Goal: Transaction & Acquisition: Purchase product/service

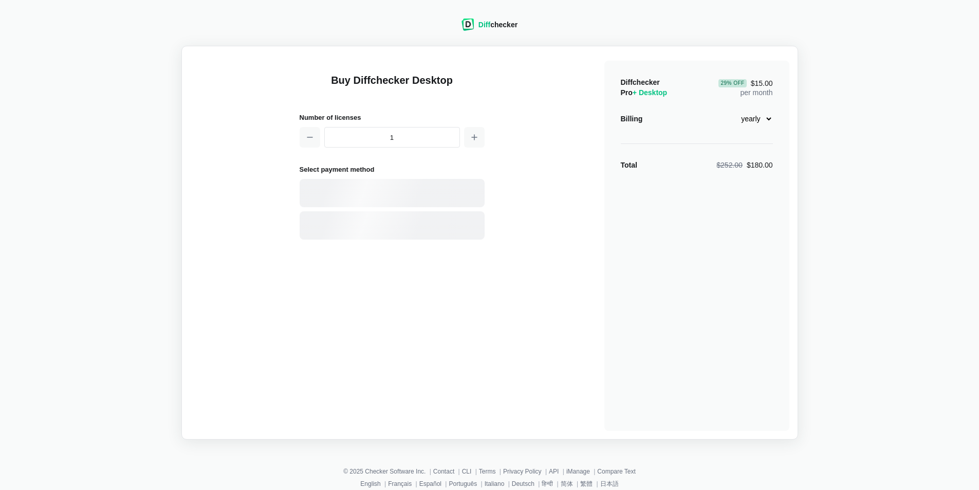
click at [767, 121] on select "monthly yearly" at bounding box center [751, 118] width 44 height 17
select select "desktop-monthly-21"
click at [729, 110] on select "monthly yearly" at bounding box center [751, 118] width 44 height 17
click at [381, 192] on div "Card" at bounding box center [410, 193] width 139 height 10
select select "[GEOGRAPHIC_DATA]"
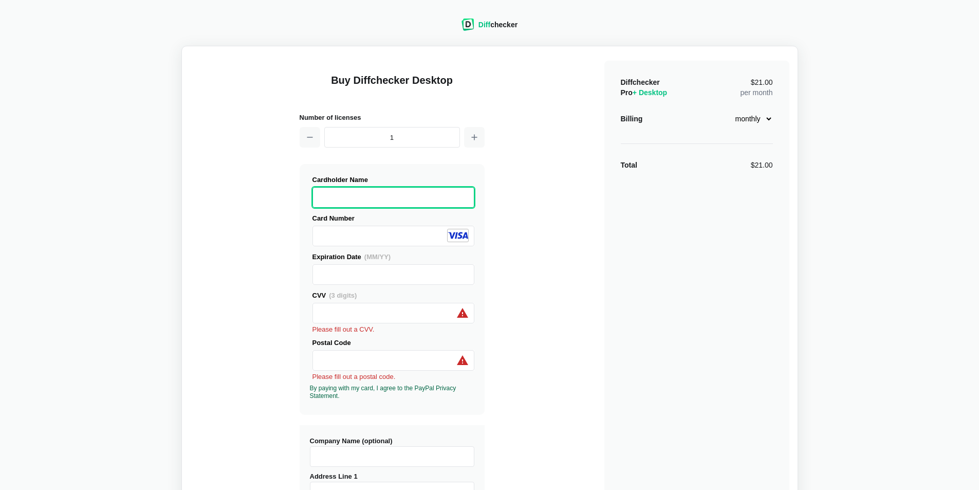
click at [233, 240] on div "Buy Diffchecker Desktop Number of licenses 1 Visa MasterCard Union Pay American…" at bounding box center [489, 400] width 599 height 693
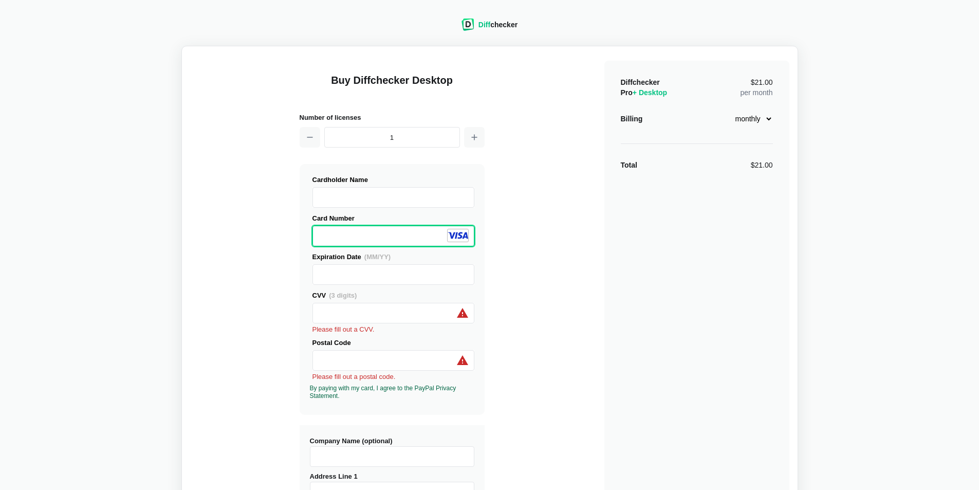
click at [550, 212] on div "Buy Diffchecker Desktop Number of licenses 1 Visa MasterCard Union Pay American…" at bounding box center [489, 400] width 599 height 693
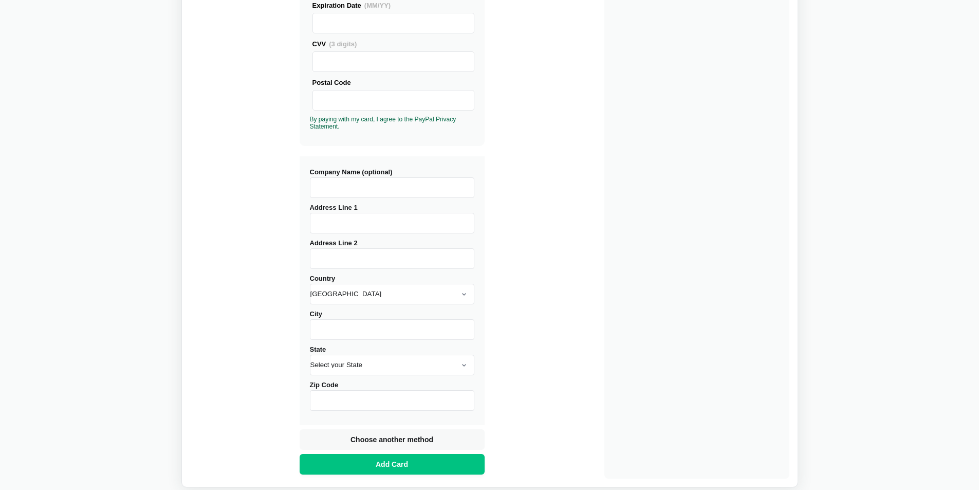
scroll to position [257, 0]
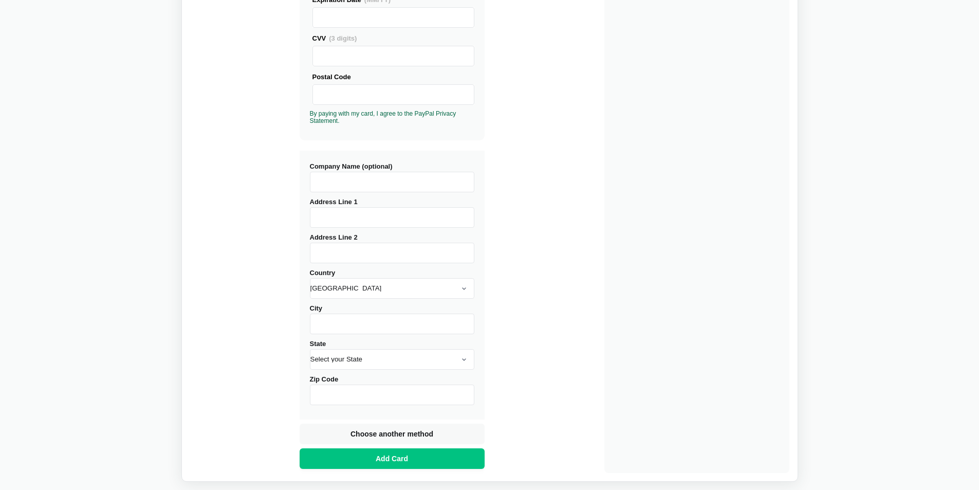
click at [418, 176] on input "Company Name (optional)" at bounding box center [392, 182] width 164 height 21
type input "Pt muara indah"
click at [423, 216] on input "Address Line 1" at bounding box center [392, 217] width 164 height 21
type input "[GEOGRAPHIC_DATA]"
type input "k"
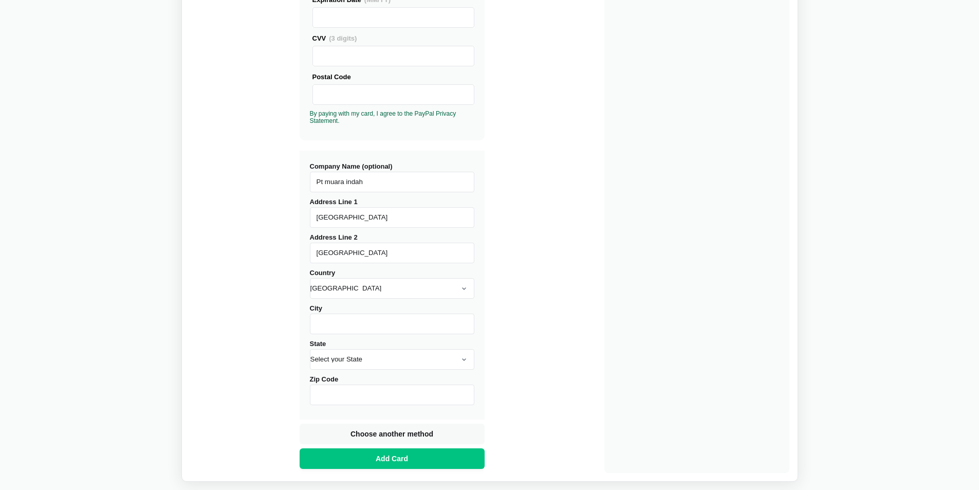
type input "[GEOGRAPHIC_DATA]"
click at [398, 281] on select "[GEOGRAPHIC_DATA] [GEOGRAPHIC_DATA] [GEOGRAPHIC_DATA] [GEOGRAPHIC_DATA] [US_STA…" at bounding box center [392, 288] width 164 height 21
select select "[GEOGRAPHIC_DATA]"
click at [310, 278] on select "[GEOGRAPHIC_DATA] [GEOGRAPHIC_DATA] [GEOGRAPHIC_DATA] [GEOGRAPHIC_DATA] [US_STA…" at bounding box center [392, 288] width 164 height 21
type input "[GEOGRAPHIC_DATA]"
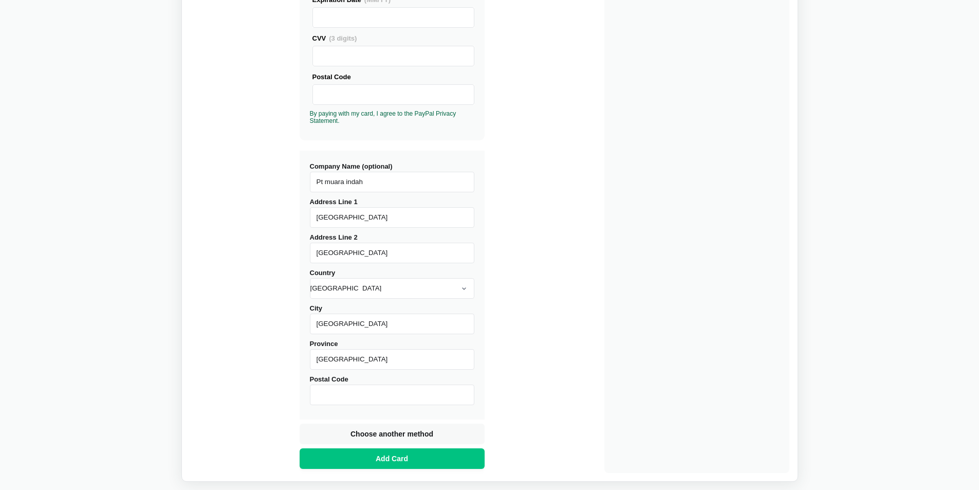
type input "[GEOGRAPHIC_DATA]"
click at [337, 396] on input "Postal Code" at bounding box center [392, 394] width 164 height 21
type input "10110"
click at [595, 201] on div "Buy Diffchecker Desktop Number of licenses 1 Visa MasterCard Union Pay American…" at bounding box center [489, 135] width 599 height 675
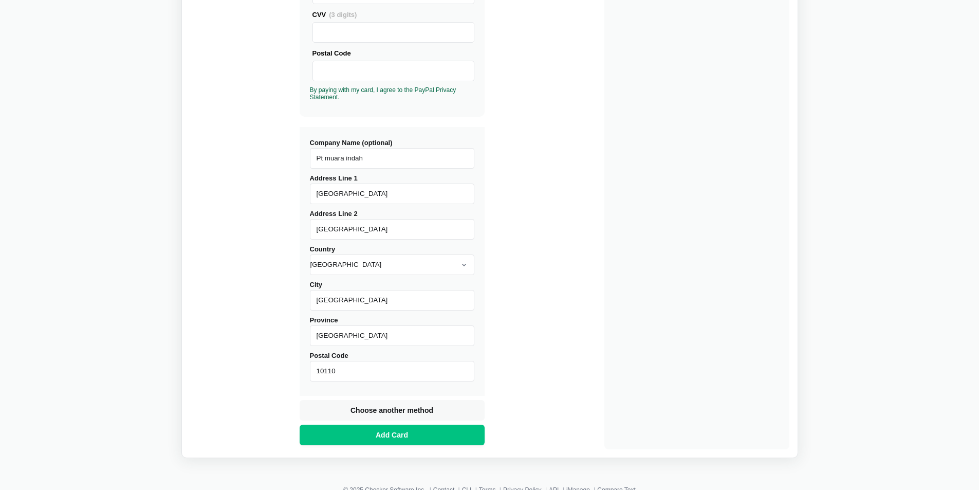
scroll to position [312, 0]
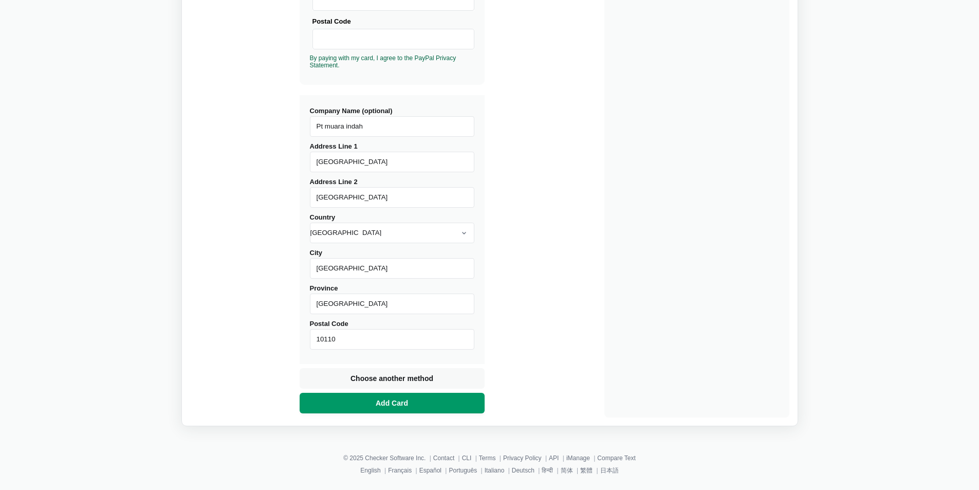
click at [420, 403] on button "Add Card" at bounding box center [392, 403] width 185 height 21
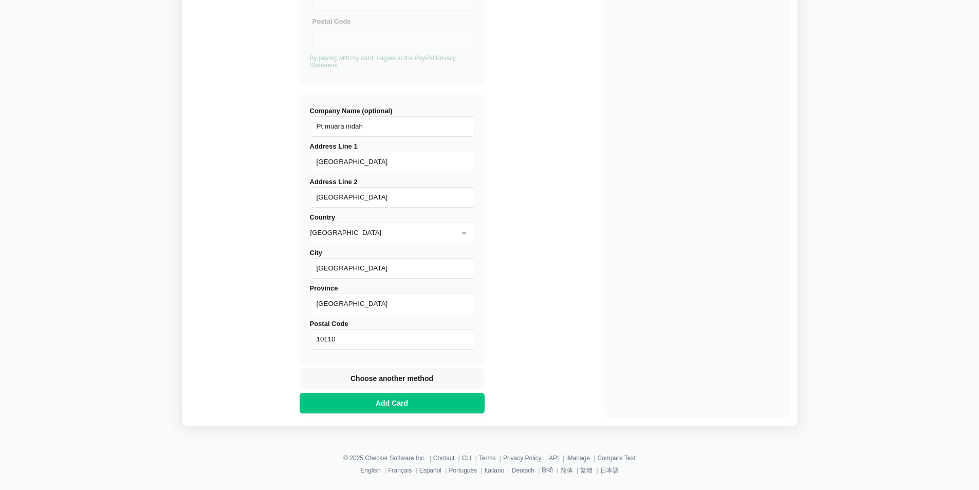
scroll to position [13, 0]
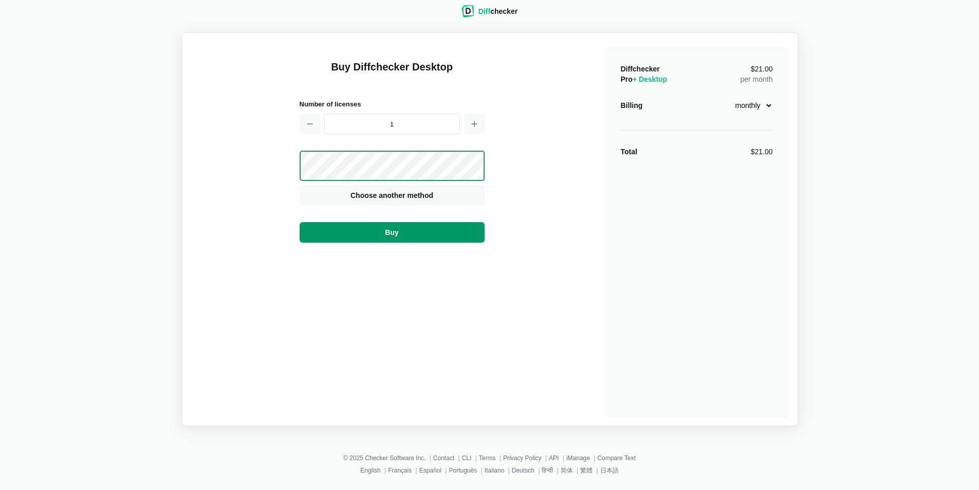
click at [421, 229] on button "Buy" at bounding box center [392, 232] width 185 height 21
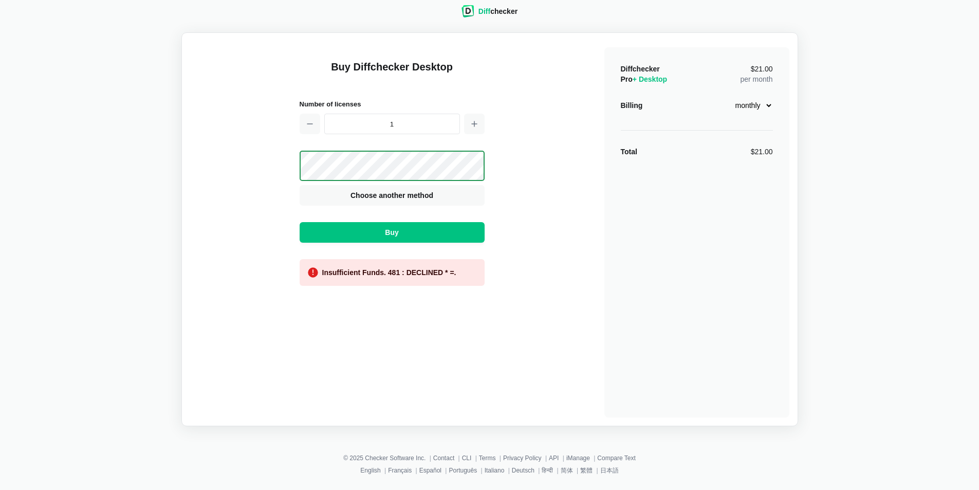
click at [496, 286] on div "Buy Diffchecker Desktop Number of licenses 1 Visa MasterCard Union Pay American…" at bounding box center [489, 229] width 599 height 376
click at [454, 233] on button "Buy" at bounding box center [392, 232] width 185 height 21
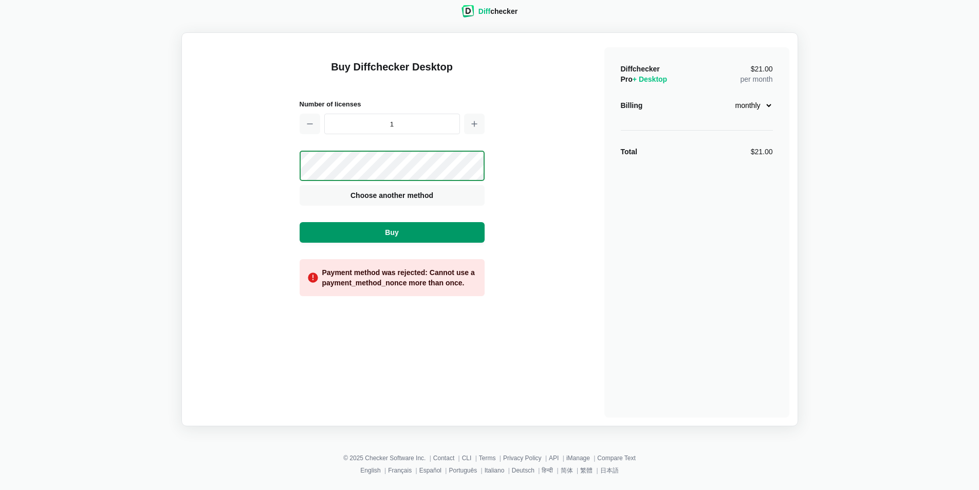
click at [452, 233] on button "Buy" at bounding box center [392, 232] width 185 height 21
click at [413, 192] on span "Choose another method" at bounding box center [391, 195] width 87 height 10
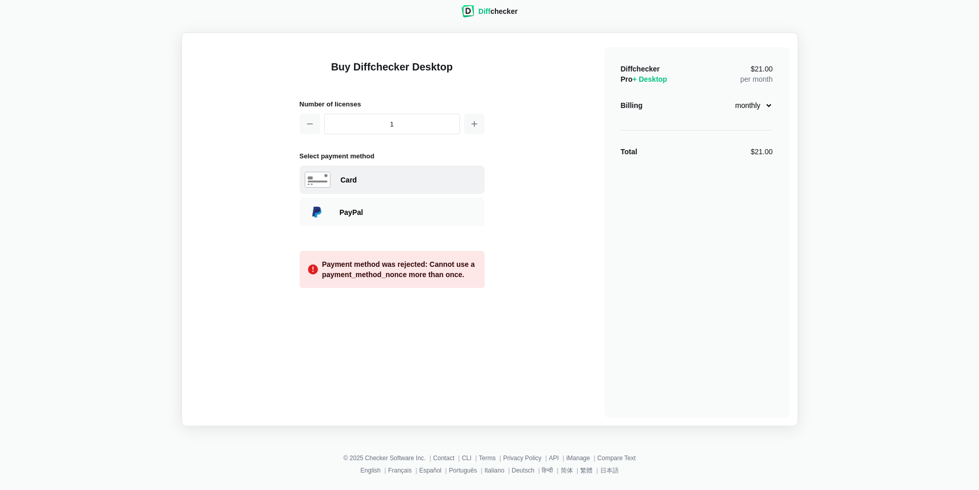
click at [388, 177] on div "Card" at bounding box center [410, 180] width 139 height 10
select select "[GEOGRAPHIC_DATA]"
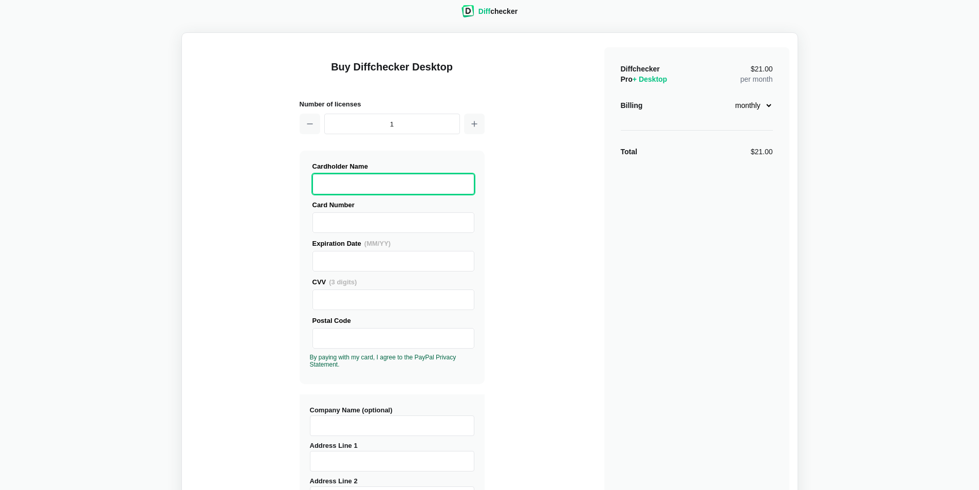
drag, startPoint x: 699, startPoint y: 269, endPoint x: 737, endPoint y: 243, distance: 45.9
click at [703, 269] on div "Diffchecker Pro + Desktop $21.00 per month Billing monthly yearly Total $21.00" at bounding box center [696, 408] width 185 height 722
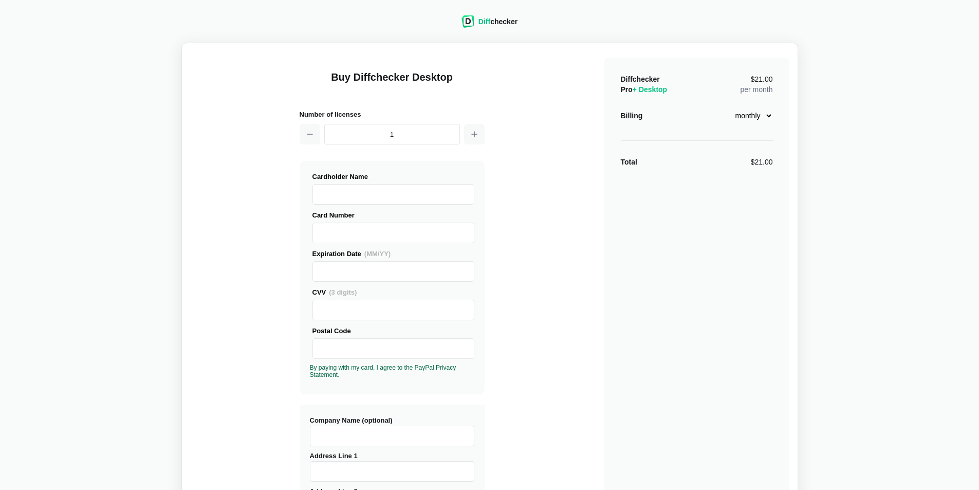
scroll to position [0, 0]
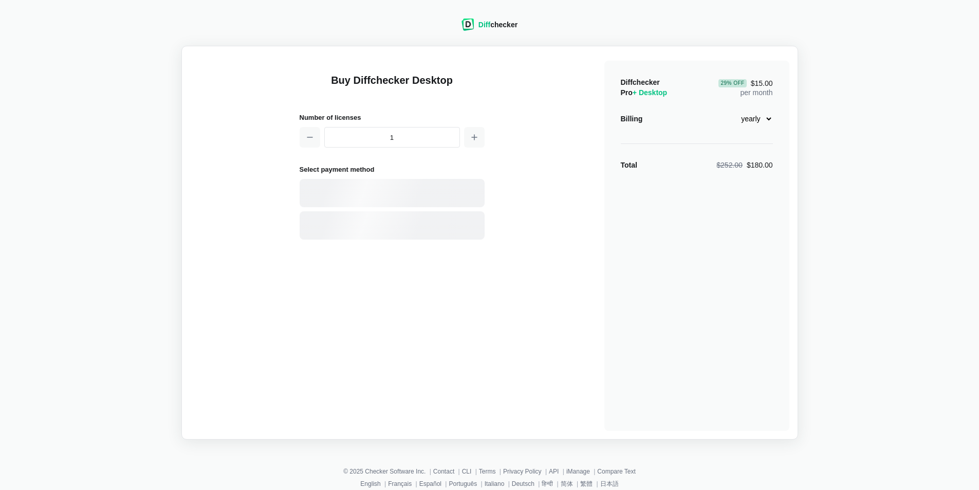
select select "desktop-yearly-180"
drag, startPoint x: 391, startPoint y: 231, endPoint x: 421, endPoint y: 190, distance: 50.8
click at [421, 190] on div "Card PayPal" at bounding box center [392, 209] width 185 height 61
click at [421, 191] on div "Card" at bounding box center [410, 193] width 139 height 10
select select "[GEOGRAPHIC_DATA]"
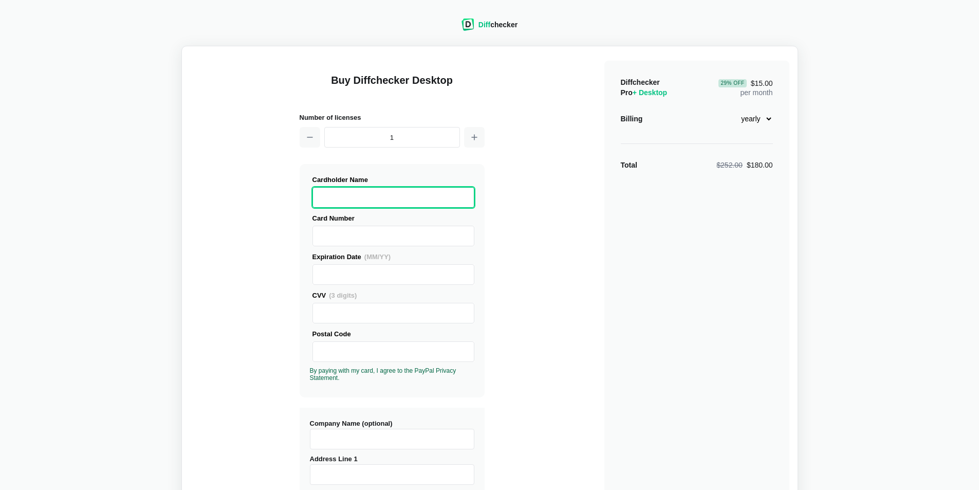
click at [384, 186] on label "Cardholder Name" at bounding box center [393, 190] width 162 height 33
drag, startPoint x: 569, startPoint y: 229, endPoint x: 460, endPoint y: 244, distance: 110.0
click at [564, 230] on div "Buy Diffchecker Desktop Number of licenses 1 Visa MasterCard Union Pay American…" at bounding box center [489, 391] width 599 height 675
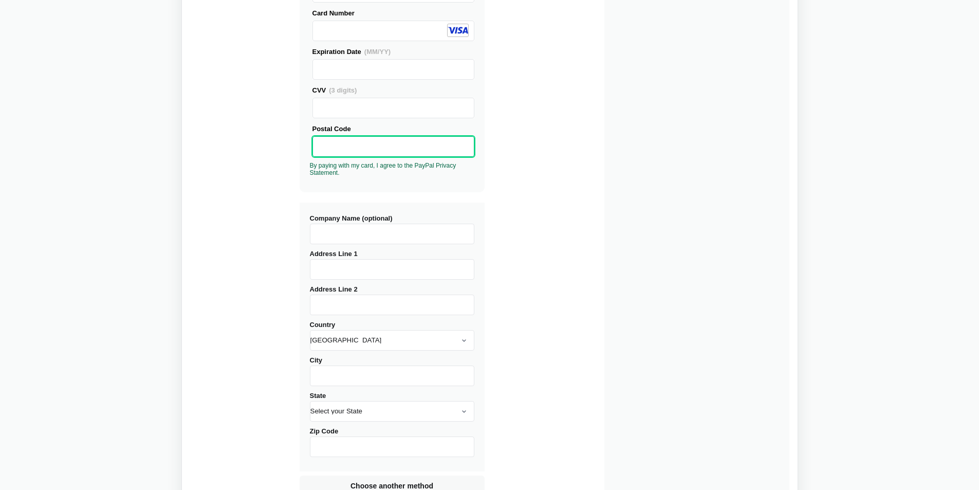
scroll to position [206, 0]
click at [343, 242] on input "Company Name (optional)" at bounding box center [392, 233] width 164 height 21
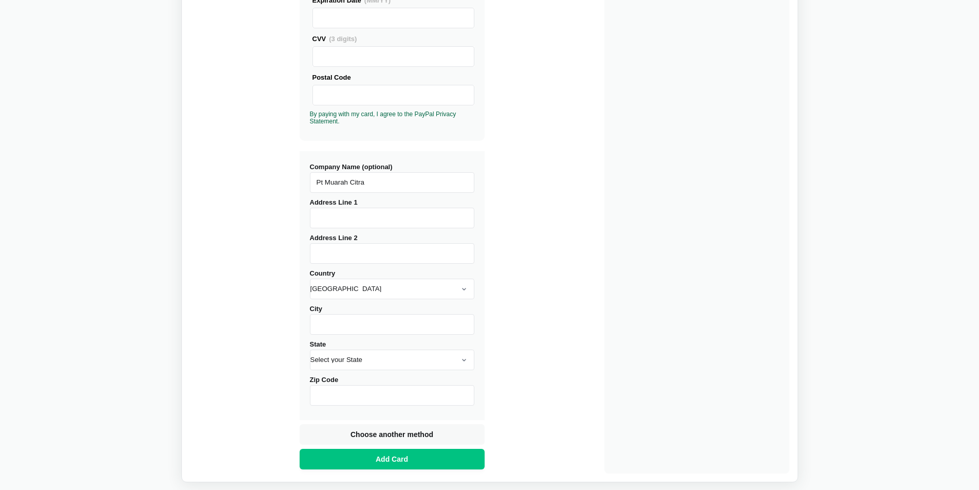
scroll to position [257, 0]
type input "Pt Muarah Citra"
click at [363, 218] on input "Address Line 1" at bounding box center [392, 217] width 164 height 21
type input "[GEOGRAPHIC_DATA]"
drag, startPoint x: 336, startPoint y: 259, endPoint x: 348, endPoint y: 250, distance: 15.4
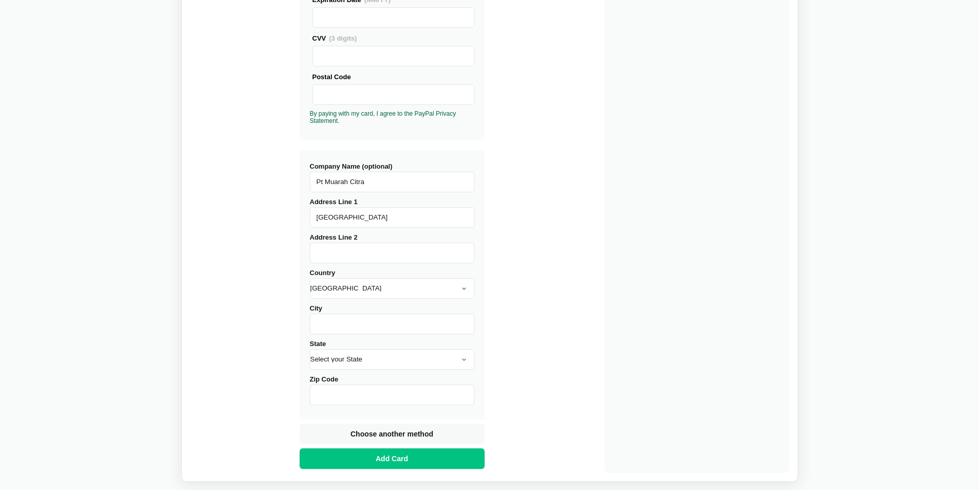
click at [342, 257] on input "Address Line 2" at bounding box center [392, 253] width 164 height 21
paste input "[GEOGRAPHIC_DATA]"
type input "[GEOGRAPHIC_DATA]"
click at [346, 290] on select "[GEOGRAPHIC_DATA] [GEOGRAPHIC_DATA] [GEOGRAPHIC_DATA] [GEOGRAPHIC_DATA] [US_STA…" at bounding box center [392, 288] width 164 height 21
select select "[GEOGRAPHIC_DATA]"
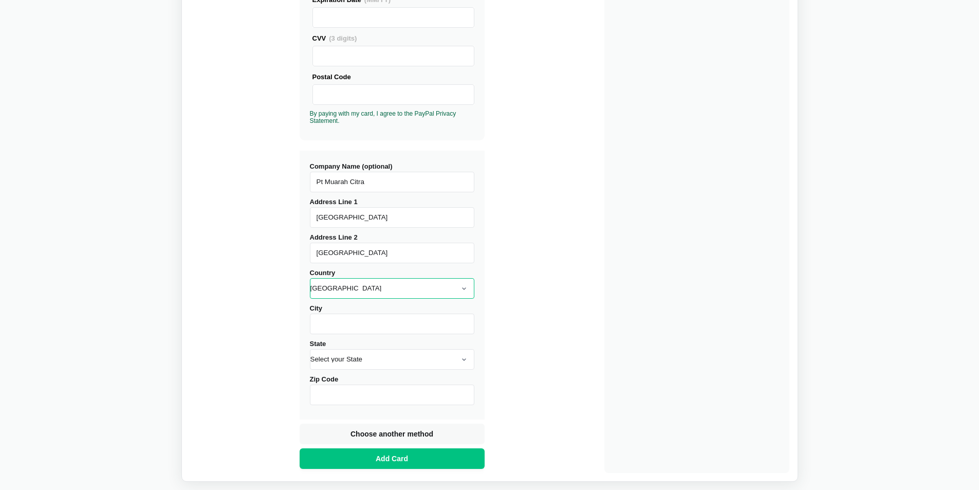
click at [310, 278] on select "[GEOGRAPHIC_DATA] [GEOGRAPHIC_DATA] [GEOGRAPHIC_DATA] [GEOGRAPHIC_DATA] [US_STA…" at bounding box center [392, 288] width 164 height 21
click at [362, 344] on div "Province" at bounding box center [392, 353] width 164 height 31
click at [376, 330] on input "City" at bounding box center [392, 323] width 164 height 21
type input "[GEOGRAPHIC_DATA]"
type input "J"
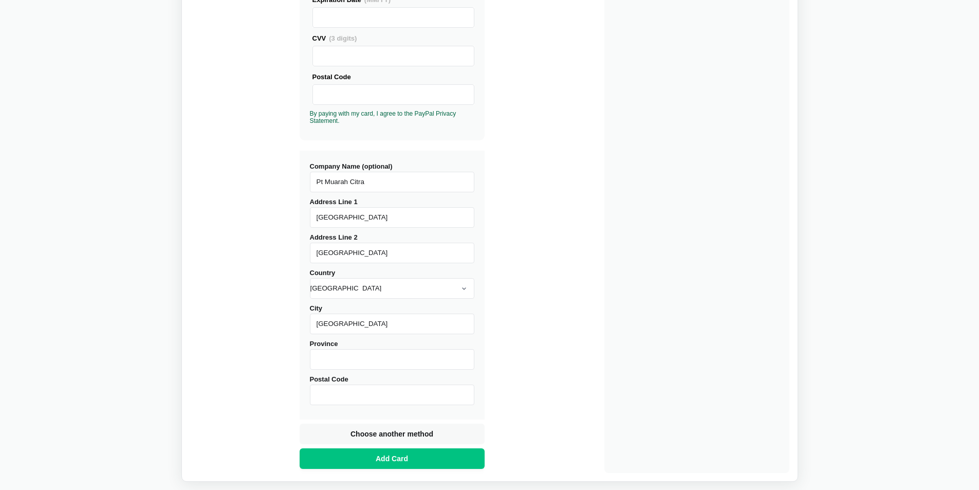
click at [376, 330] on input "[GEOGRAPHIC_DATA]" at bounding box center [392, 323] width 164 height 21
click at [355, 364] on input "Province" at bounding box center [392, 359] width 164 height 21
paste input "[GEOGRAPHIC_DATA]"
click at [343, 328] on input "[GEOGRAPHIC_DATA]" at bounding box center [392, 323] width 164 height 21
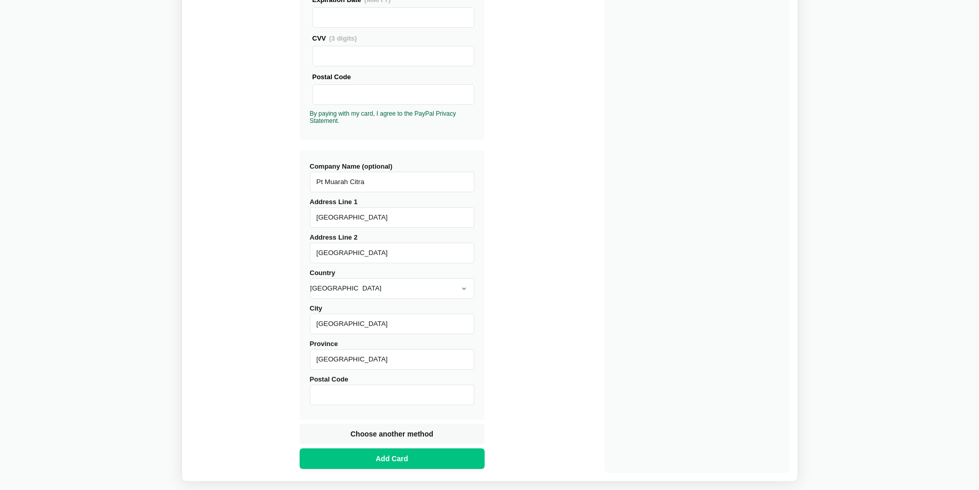
click at [330, 358] on input "[GEOGRAPHIC_DATA]" at bounding box center [392, 359] width 164 height 21
paste input
type input "[GEOGRAPHIC_DATA]"
click at [343, 388] on input "Postal Code" at bounding box center [392, 394] width 164 height 21
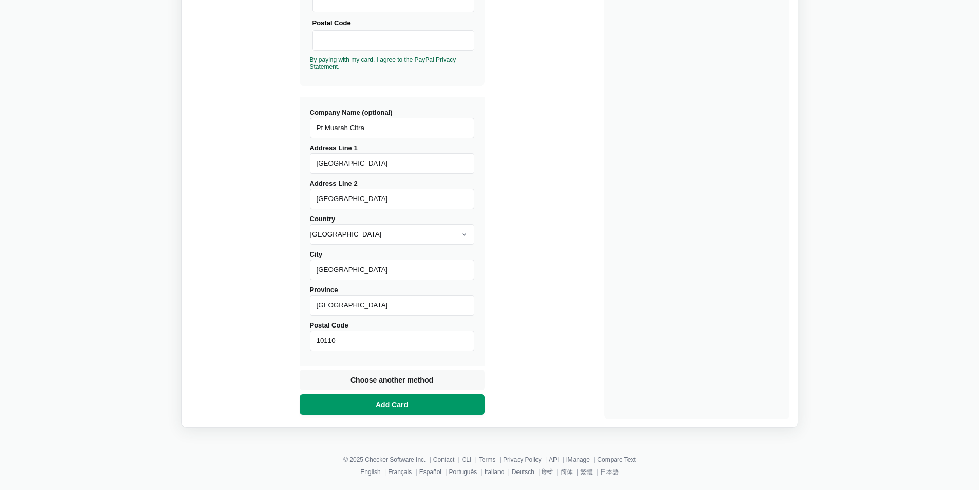
scroll to position [312, 0]
type input "10110"
click at [429, 410] on button "Add Card" at bounding box center [392, 403] width 185 height 21
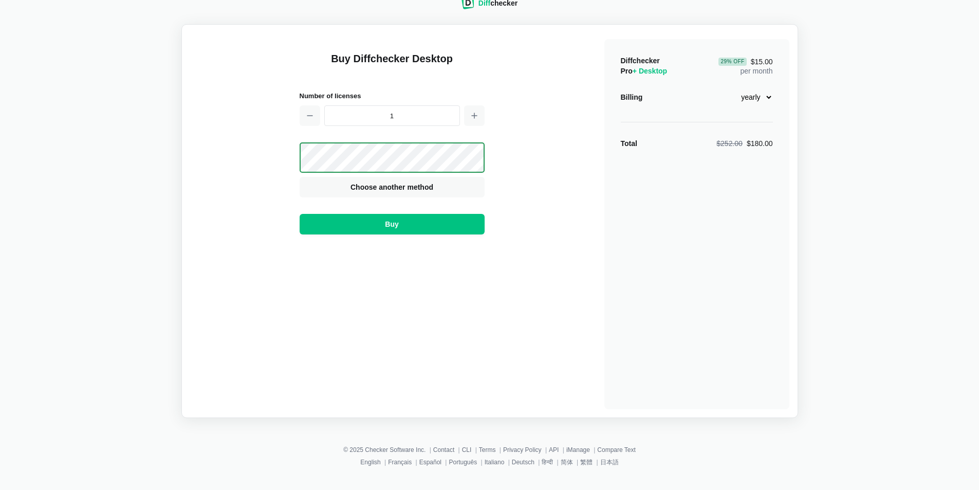
scroll to position [13, 0]
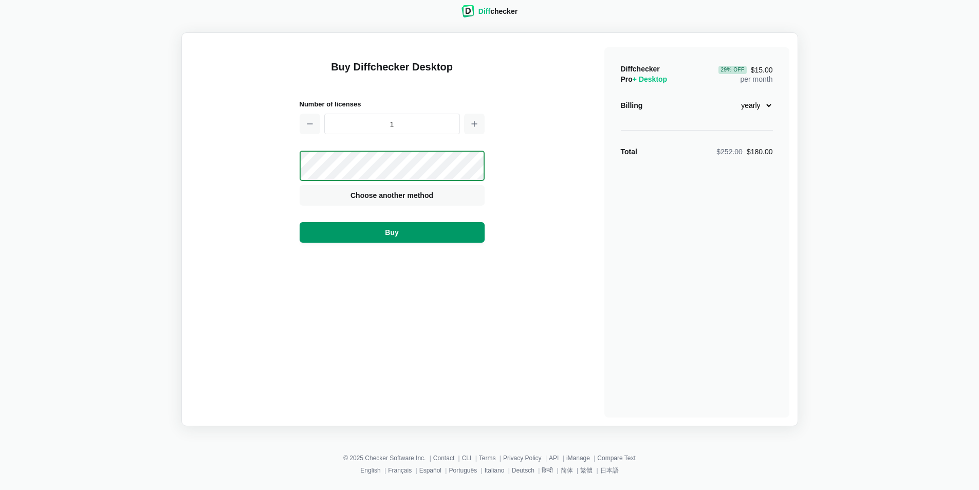
click at [420, 227] on button "Buy" at bounding box center [392, 232] width 185 height 21
click at [765, 102] on select "monthly yearly" at bounding box center [751, 105] width 44 height 17
select select "desktop-monthly-21"
click at [729, 97] on select "monthly yearly" at bounding box center [751, 105] width 44 height 17
click at [428, 237] on button "Buy" at bounding box center [392, 232] width 185 height 21
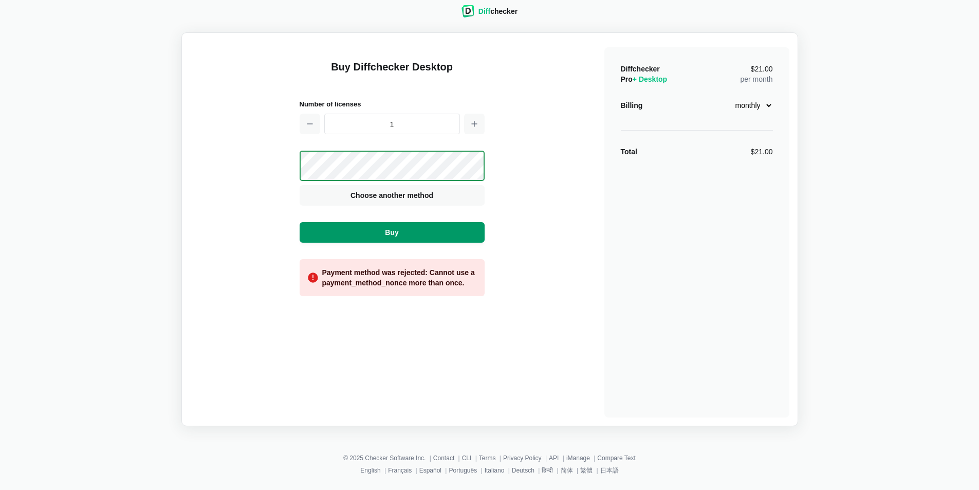
click at [459, 233] on button "Buy" at bounding box center [392, 232] width 185 height 21
click at [415, 190] on button "Choose another method" at bounding box center [392, 195] width 185 height 21
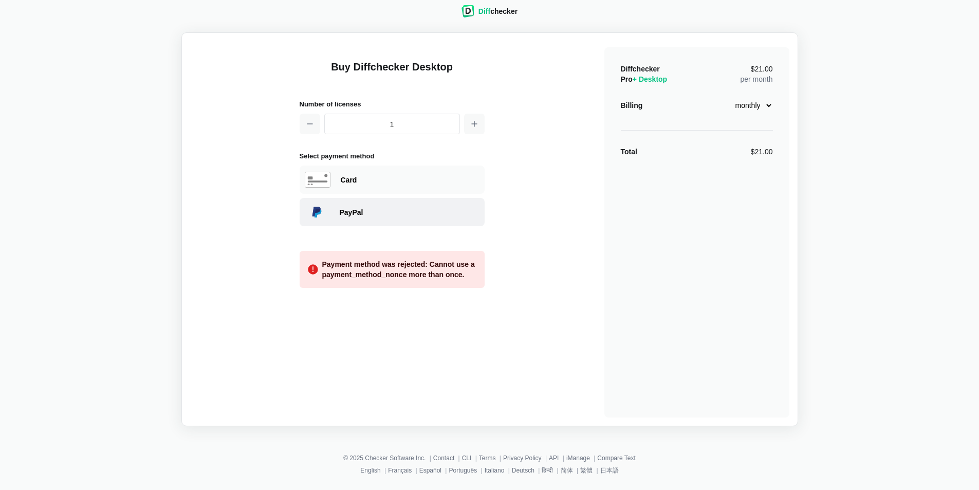
click at [377, 208] on div "PayPal" at bounding box center [410, 212] width 140 height 10
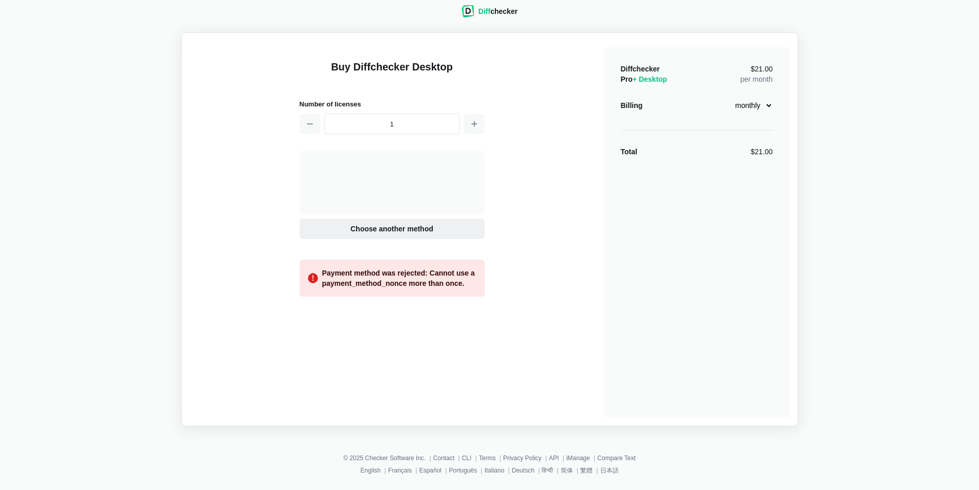
click at [337, 222] on button "Choose another method" at bounding box center [392, 228] width 185 height 21
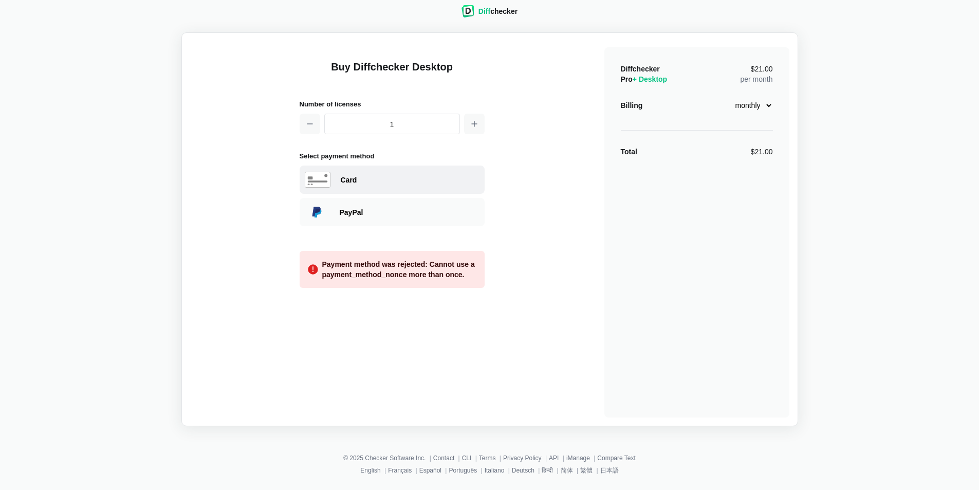
click at [393, 173] on div "Card" at bounding box center [392, 179] width 185 height 28
select select "[GEOGRAPHIC_DATA]"
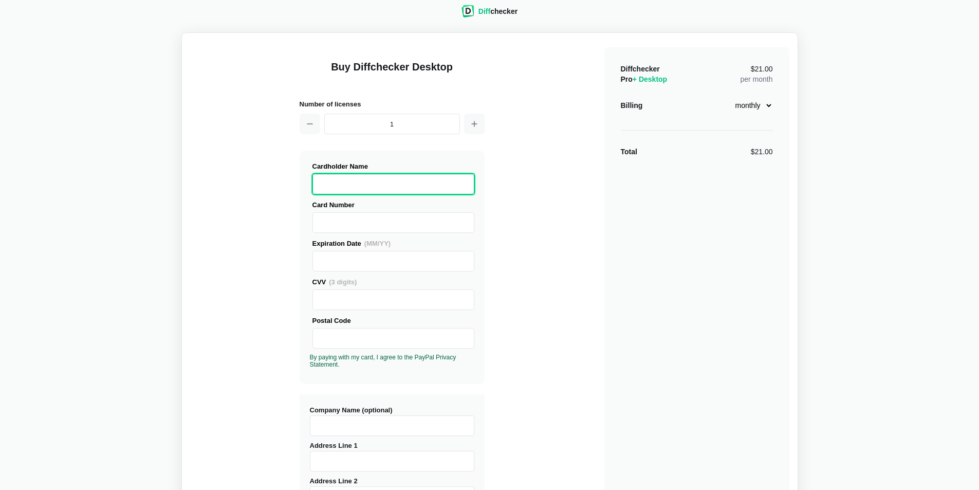
click at [707, 252] on div "Diffchecker Pro + Desktop $21.00 per month Billing monthly yearly Total $21.00" at bounding box center [696, 408] width 185 height 722
click at [748, 112] on select "monthly yearly" at bounding box center [751, 105] width 44 height 17
drag, startPoint x: 751, startPoint y: 109, endPoint x: 751, endPoint y: 120, distance: 10.3
click at [751, 109] on select "monthly yearly" at bounding box center [751, 105] width 44 height 17
drag, startPoint x: 697, startPoint y: 323, endPoint x: 628, endPoint y: 258, distance: 94.5
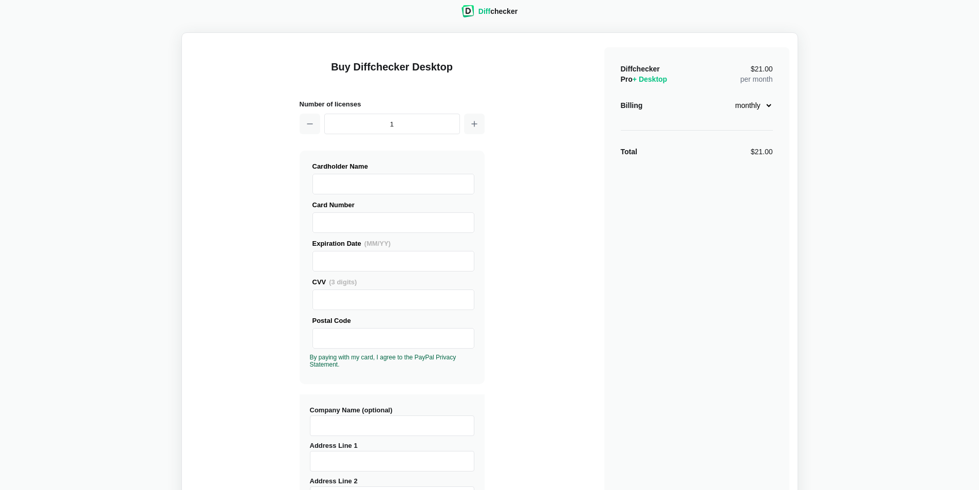
click at [698, 323] on div "Diffchecker Pro + Desktop $21.00 per month Billing monthly yearly Total $21.00" at bounding box center [696, 408] width 185 height 722
click at [416, 173] on label "Cardholder Name" at bounding box center [393, 177] width 162 height 33
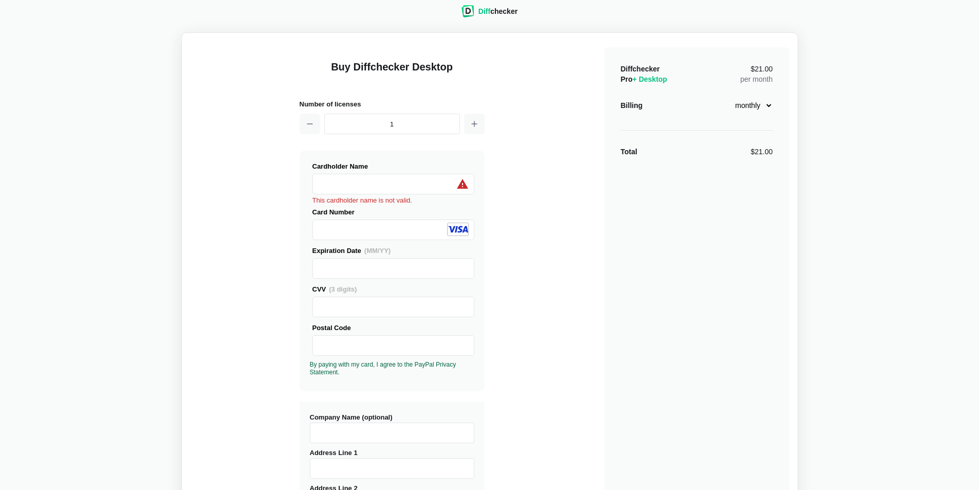
click at [399, 172] on label "Cardholder Name" at bounding box center [393, 177] width 162 height 33
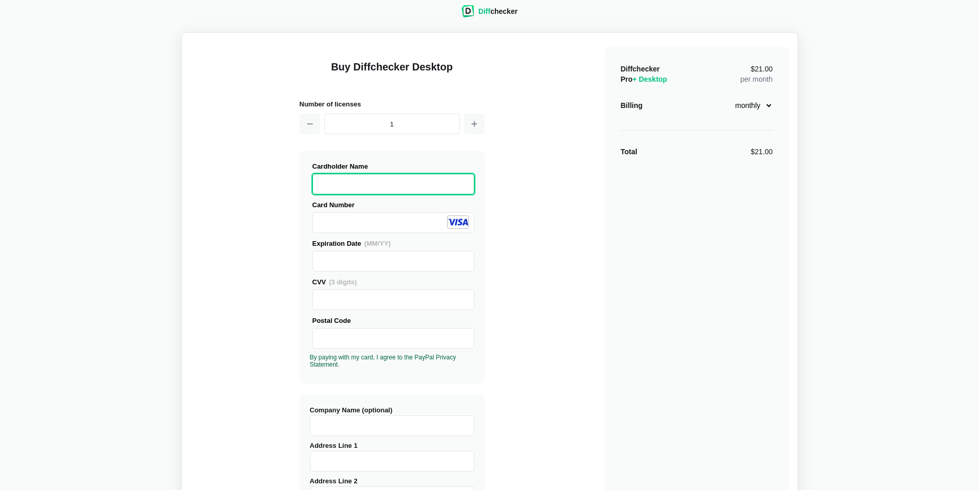
click at [238, 211] on div "Buy Diffchecker Desktop Number of licenses 1 Visa MasterCard Union Pay American…" at bounding box center [489, 405] width 599 height 729
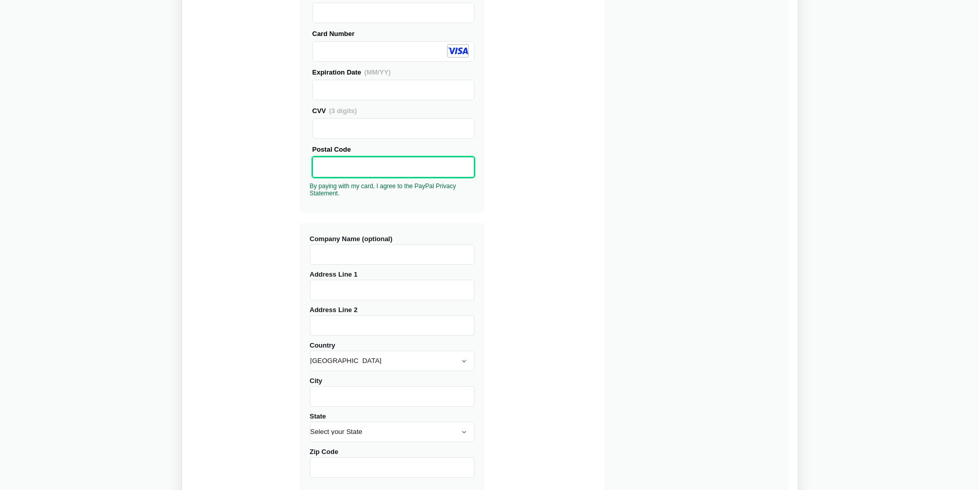
scroll to position [219, 0]
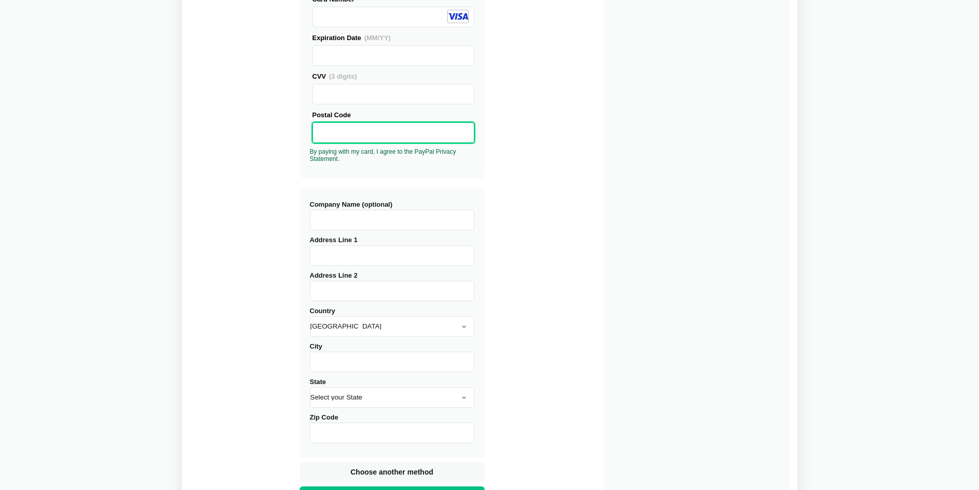
click at [389, 230] on input "Company Name (optional)" at bounding box center [392, 220] width 164 height 21
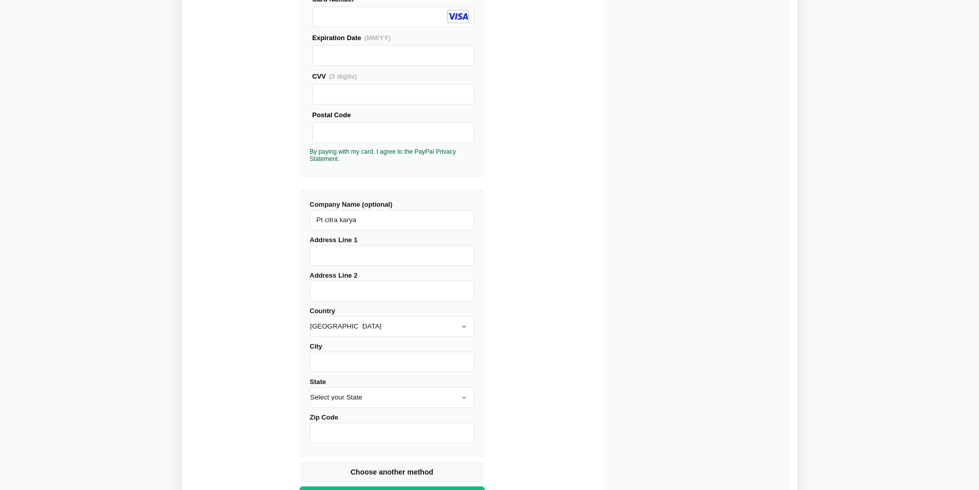
type input "Pt citra karya"
type input "[GEOGRAPHIC_DATA]"
drag, startPoint x: 359, startPoint y: 275, endPoint x: 349, endPoint y: 289, distance: 17.7
click at [358, 277] on div "Address Line 2" at bounding box center [392, 285] width 164 height 31
click at [349, 289] on input "Address Line 2" at bounding box center [392, 291] width 164 height 21
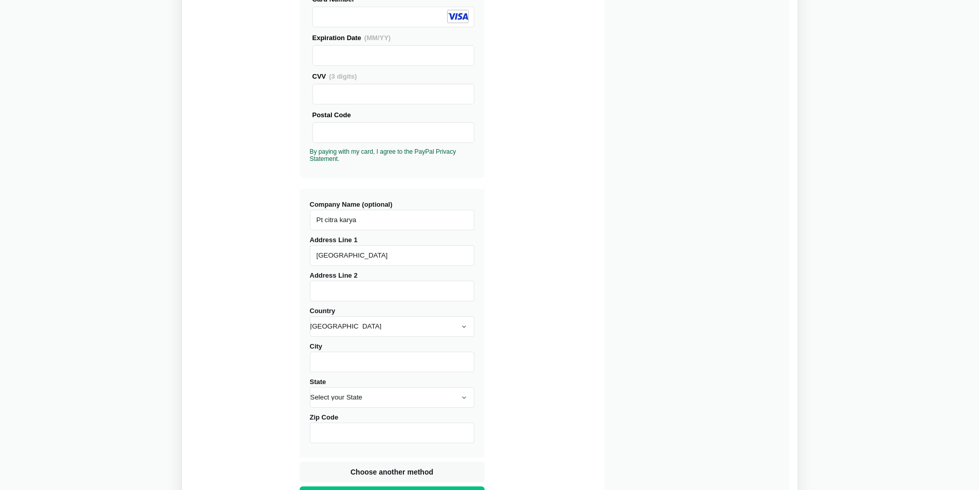
paste input "[GEOGRAPHIC_DATA]"
type input "[GEOGRAPHIC_DATA]"
select select "[GEOGRAPHIC_DATA]"
paste input "[GEOGRAPHIC_DATA]"
type input "[GEOGRAPHIC_DATA]"
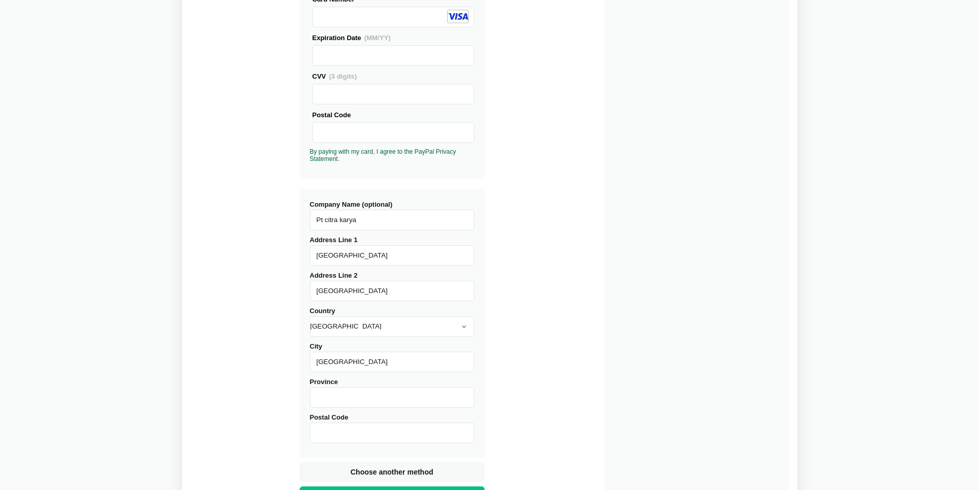
click at [406, 391] on input "Province" at bounding box center [392, 397] width 164 height 21
paste input "[GEOGRAPHIC_DATA]"
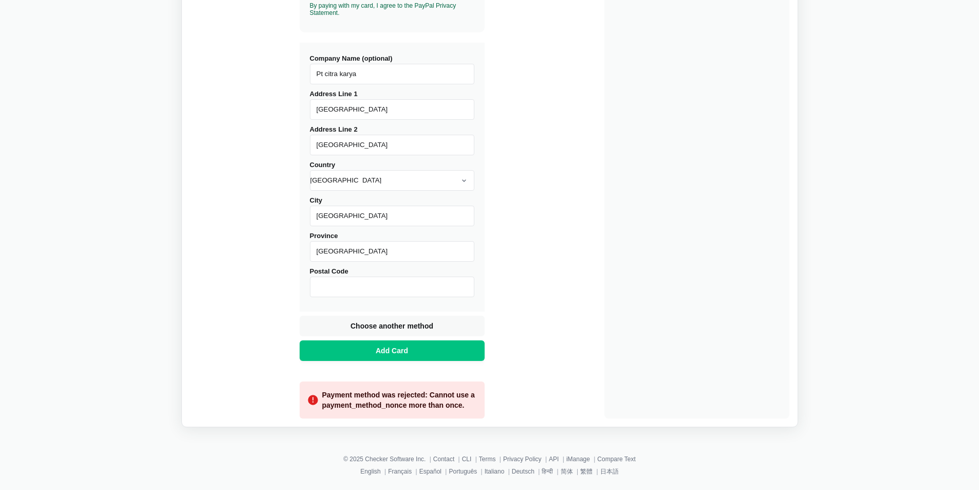
scroll to position [366, 0]
type input "[GEOGRAPHIC_DATA]"
click at [379, 275] on input "Postal Code" at bounding box center [392, 285] width 164 height 21
type input "10110"
click at [407, 352] on span "Add Card" at bounding box center [392, 349] width 36 height 10
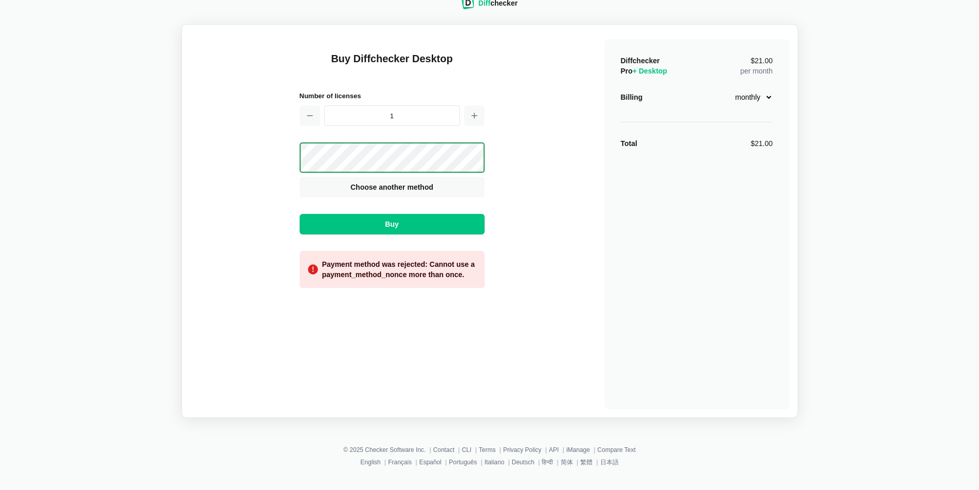
scroll to position [13, 0]
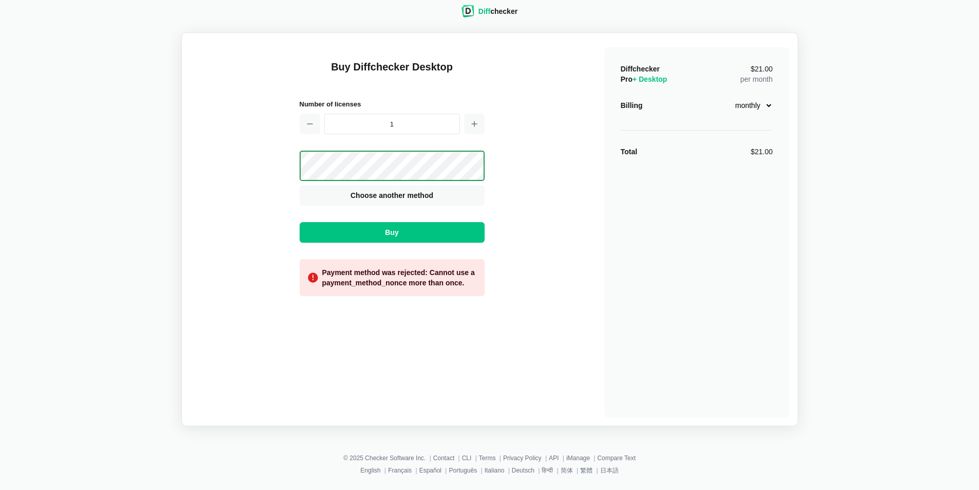
click at [761, 106] on select "monthly yearly" at bounding box center [751, 105] width 44 height 17
drag, startPoint x: 704, startPoint y: 272, endPoint x: 694, endPoint y: 235, distance: 38.4
click at [700, 269] on div "Diffchecker Pro + Desktop $21.00 per month Billing monthly yearly Total $21.00" at bounding box center [696, 232] width 185 height 370
click at [397, 227] on button "Buy" at bounding box center [392, 232] width 185 height 21
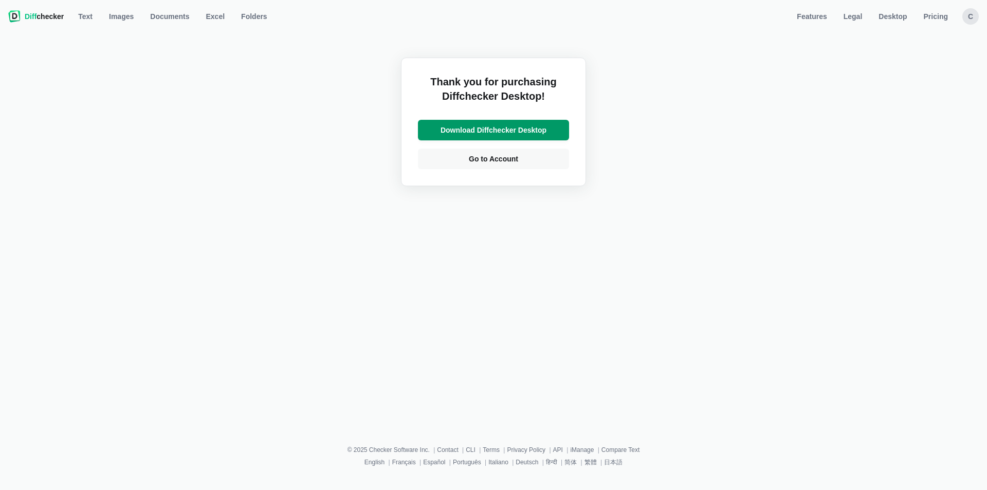
click at [516, 133] on span "Download Diffchecker Desktop" at bounding box center [493, 130] width 110 height 10
click at [493, 162] on span "Go to Account" at bounding box center [493, 159] width 53 height 10
